Goal: Information Seeking & Learning: Learn about a topic

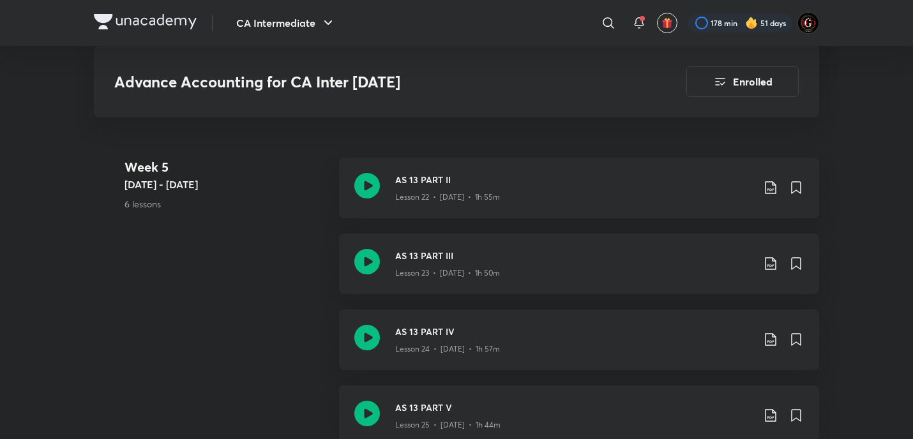
scroll to position [2639, 0]
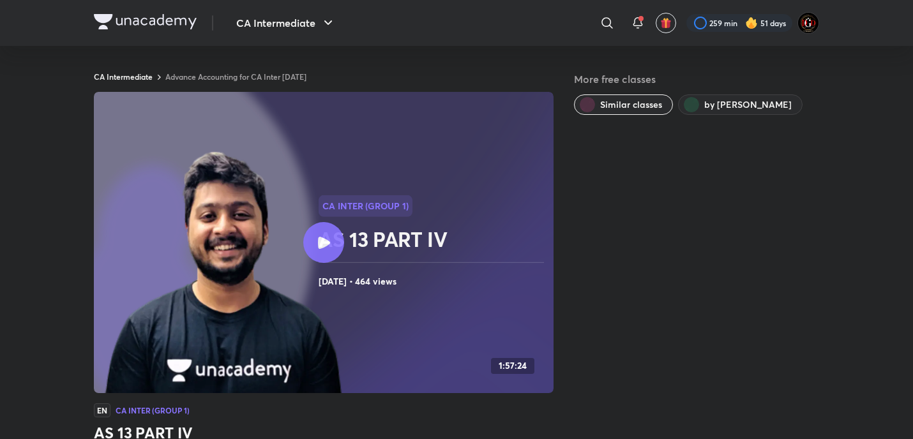
click at [336, 252] on div at bounding box center [323, 242] width 41 height 41
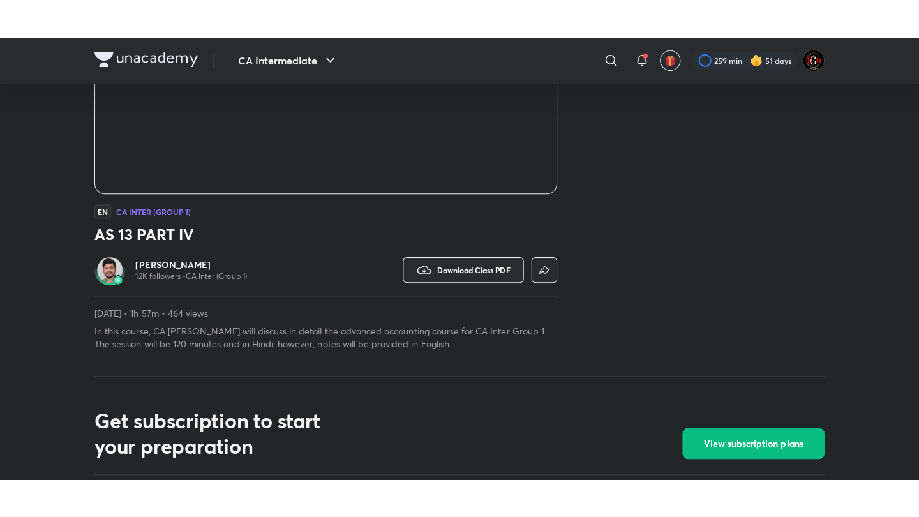
scroll to position [255, 0]
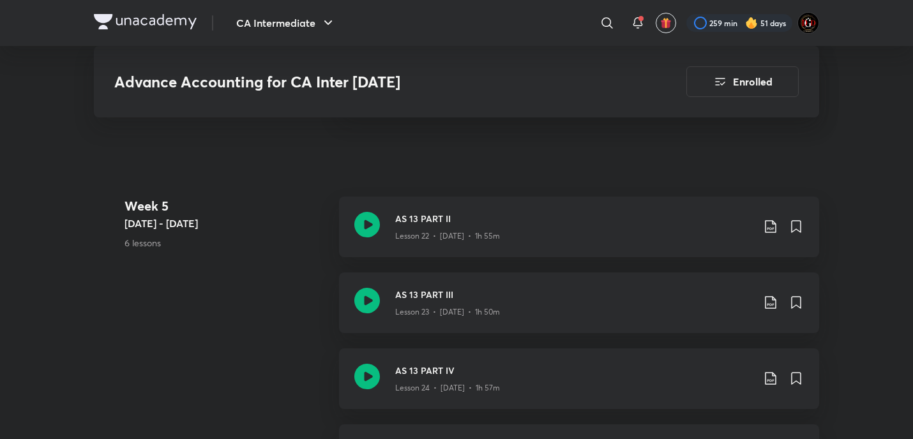
scroll to position [2592, 0]
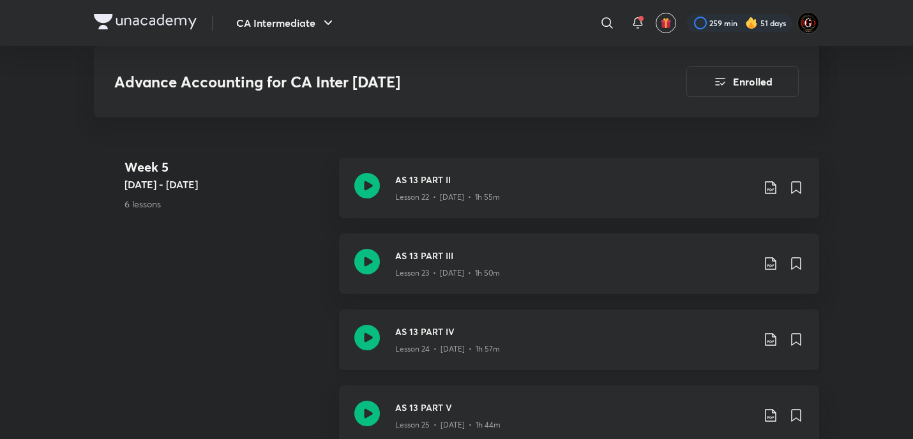
click at [766, 336] on icon at bounding box center [770, 339] width 15 height 15
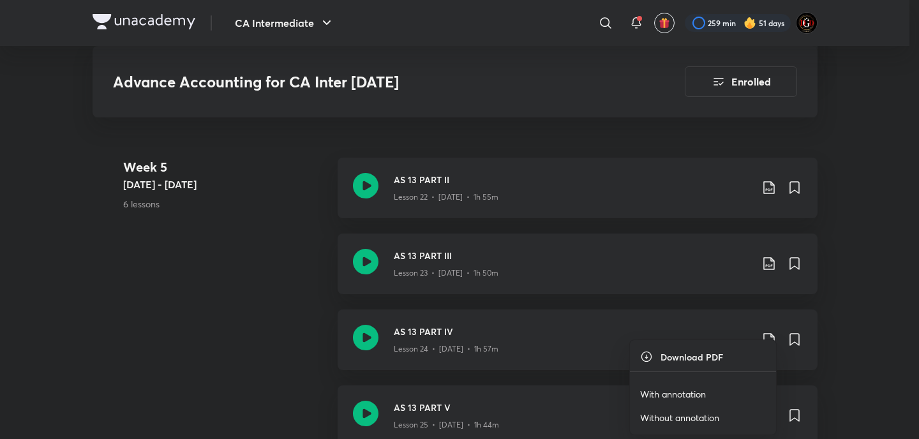
click at [691, 393] on p "With annotation" at bounding box center [673, 394] width 66 height 13
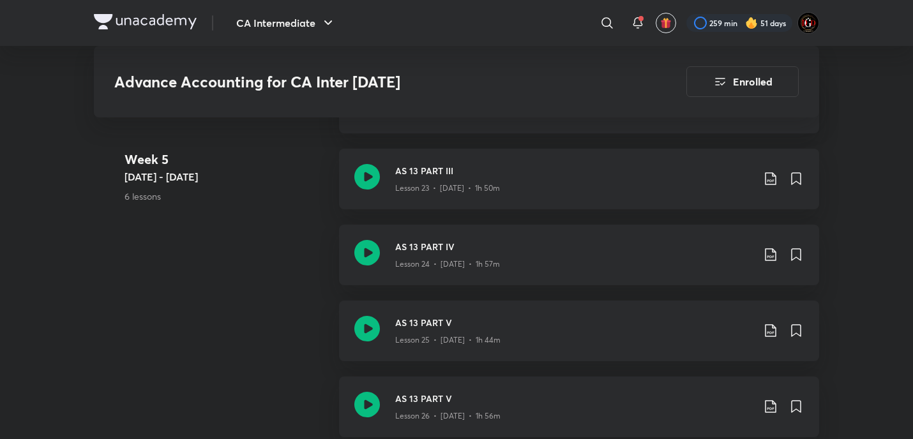
scroll to position [2763, 0]
